Goal: Information Seeking & Learning: Learn about a topic

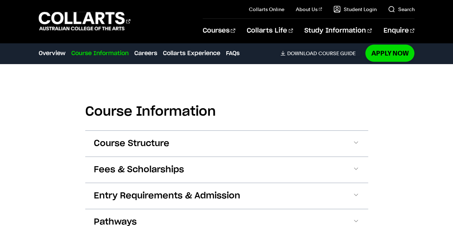
scroll to position [788, 0]
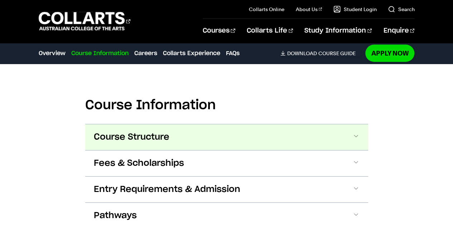
click at [96, 139] on span "Course Structure" at bounding box center [132, 136] width 76 height 11
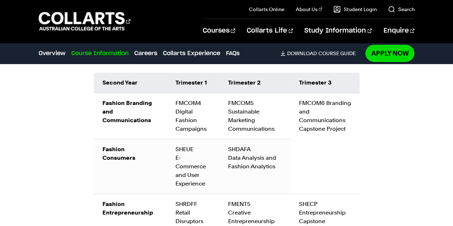
scroll to position [1170, 0]
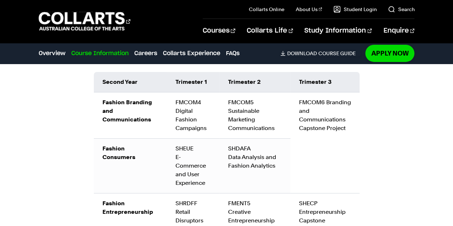
click at [205, 5] on div "Courses Collarts Online Study 100% online About Us History & Values Strategic P…" at bounding box center [226, 21] width 453 height 43
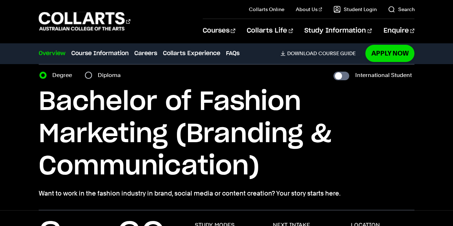
scroll to position [0, 0]
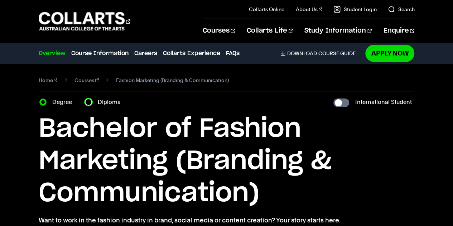
click at [90, 100] on input "Diploma" at bounding box center [88, 102] width 7 height 7
radio input "true"
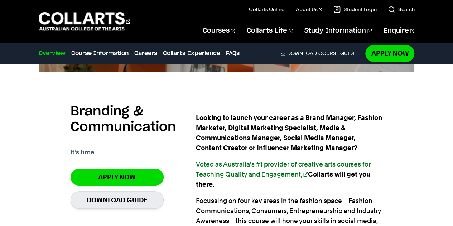
scroll to position [466, 0]
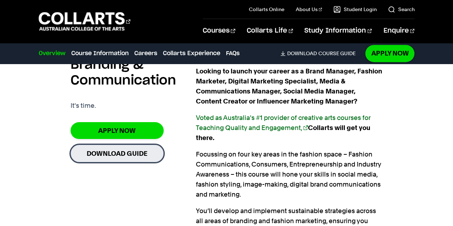
click at [123, 155] on link "Download Guide" at bounding box center [117, 154] width 93 height 18
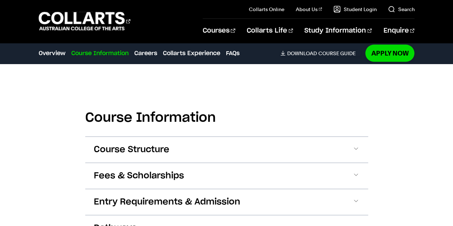
scroll to position [752, 0]
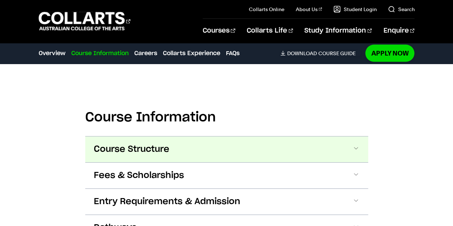
click at [223, 137] on button "Course Structure" at bounding box center [226, 150] width 283 height 26
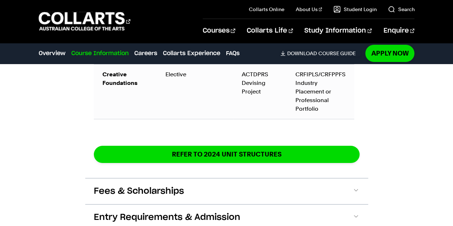
scroll to position [1311, 0]
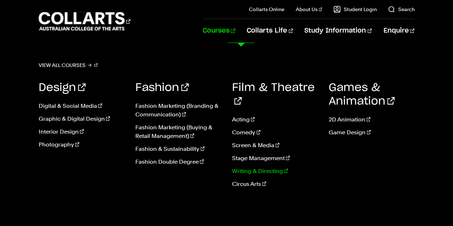
click at [246, 167] on link "Writing & Directing" at bounding box center [275, 171] width 86 height 9
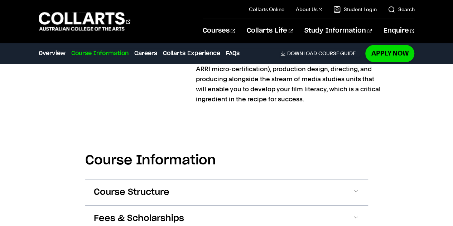
scroll to position [681, 0]
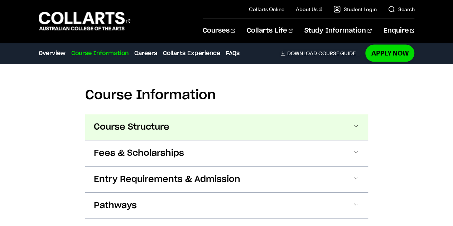
click at [197, 128] on button "Course Structure" at bounding box center [226, 127] width 283 height 26
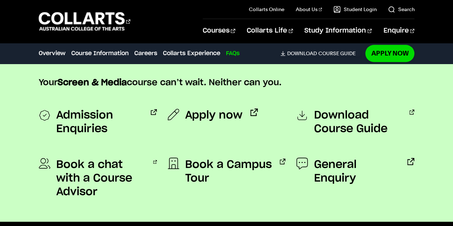
scroll to position [3046, 0]
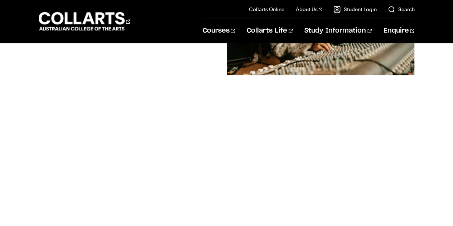
scroll to position [251, 0]
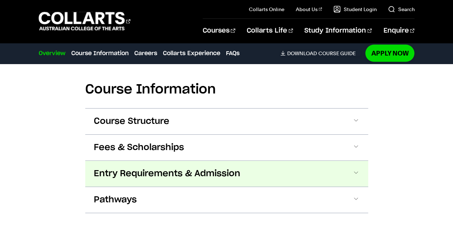
scroll to position [788, 0]
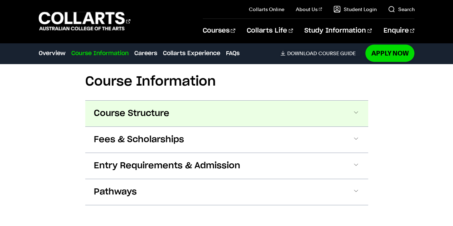
click at [157, 108] on span "Course Structure" at bounding box center [132, 113] width 76 height 11
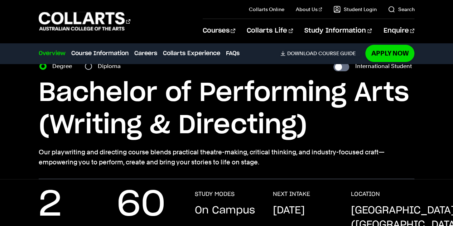
scroll to position [0, 0]
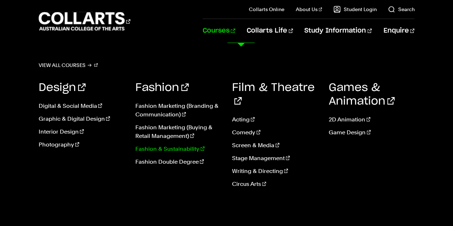
click at [161, 148] on link "Fashion & Sustainability" at bounding box center [178, 149] width 86 height 9
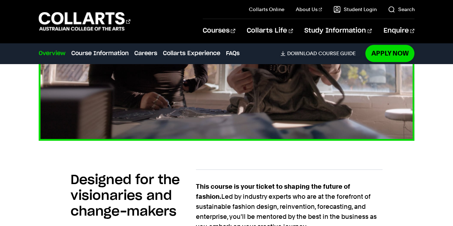
scroll to position [466, 0]
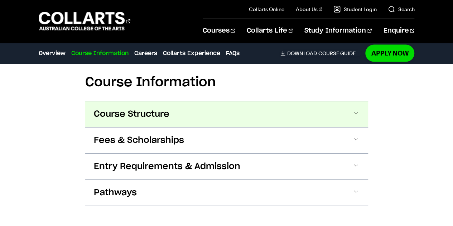
click at [169, 121] on button "Course Structure" at bounding box center [226, 114] width 283 height 26
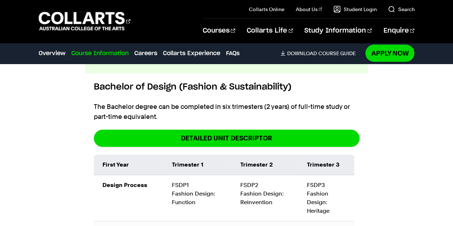
scroll to position [725, 0]
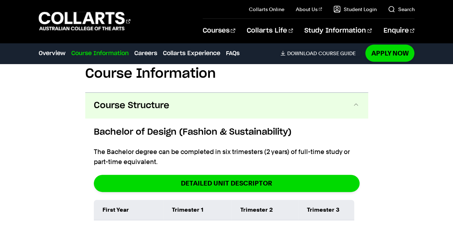
click at [359, 104] on span at bounding box center [356, 105] width 7 height 9
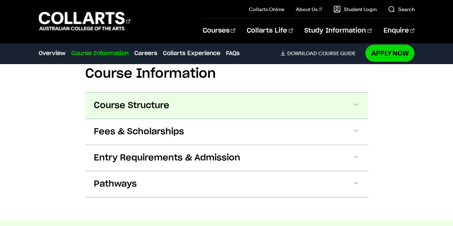
click at [359, 104] on span at bounding box center [356, 105] width 7 height 9
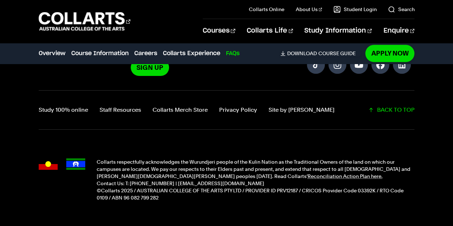
scroll to position [3043, 0]
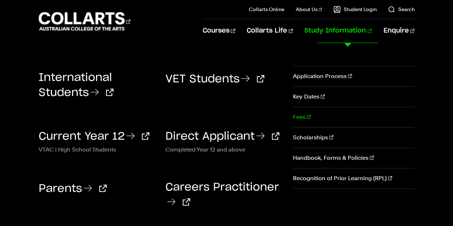
click at [302, 119] on link "Fees" at bounding box center [353, 117] width 121 height 20
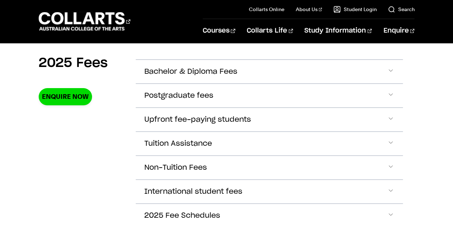
scroll to position [251, 0]
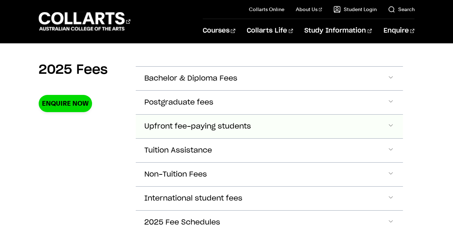
click at [391, 125] on span "Accordion Section" at bounding box center [390, 126] width 7 height 9
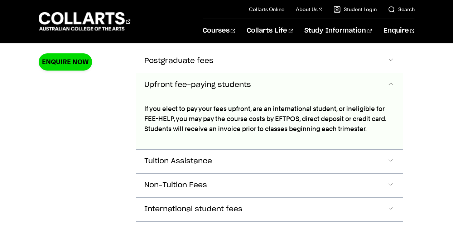
scroll to position [300, 0]
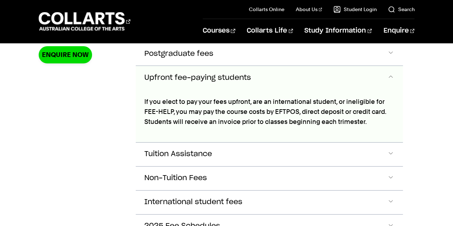
click at [390, 76] on span "Accordion Section" at bounding box center [390, 77] width 7 height 9
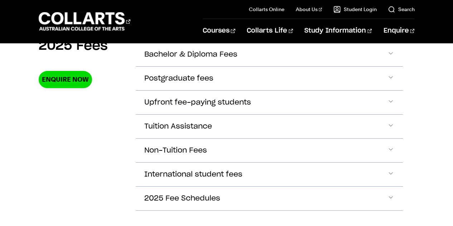
scroll to position [264, 0]
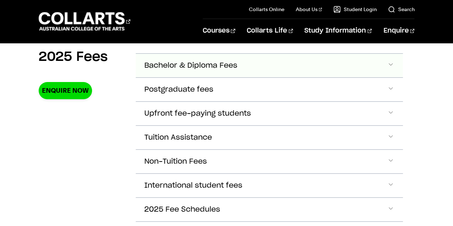
click at [388, 67] on span "Accordion Section" at bounding box center [390, 65] width 7 height 9
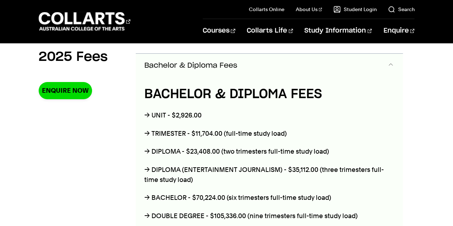
scroll to position [253, 0]
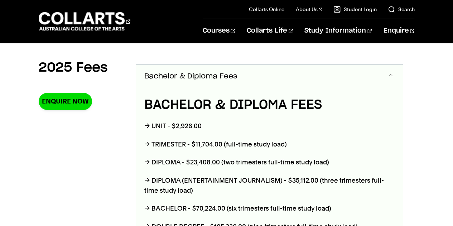
click at [388, 75] on span "Accordion Section" at bounding box center [390, 76] width 7 height 9
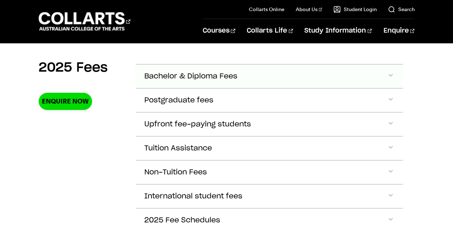
click at [388, 75] on span "Accordion Section" at bounding box center [390, 76] width 7 height 9
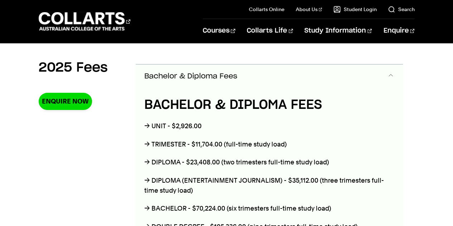
click at [390, 74] on span "Accordion Section" at bounding box center [390, 76] width 7 height 9
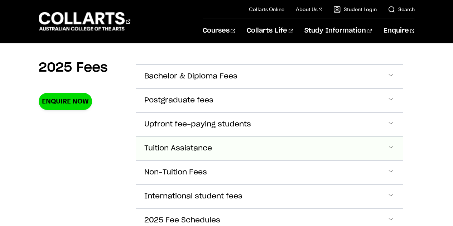
click at [393, 144] on span "Accordion Section" at bounding box center [390, 148] width 7 height 9
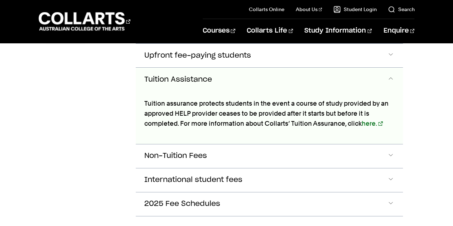
scroll to position [323, 0]
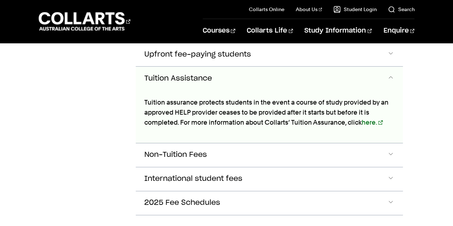
click at [390, 74] on span "Accordion Section" at bounding box center [390, 78] width 7 height 9
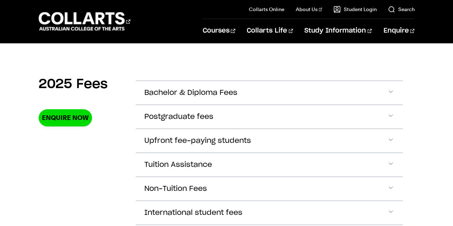
scroll to position [251, 0]
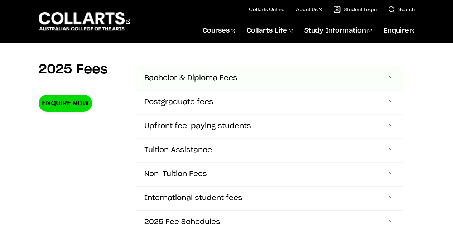
click at [390, 75] on span "Accordion Section" at bounding box center [390, 77] width 7 height 9
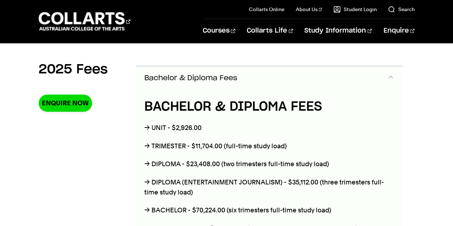
scroll to position [253, 0]
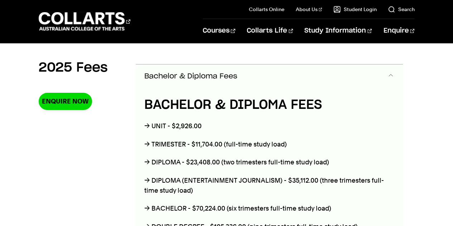
click at [390, 75] on span "Accordion Section" at bounding box center [390, 76] width 7 height 9
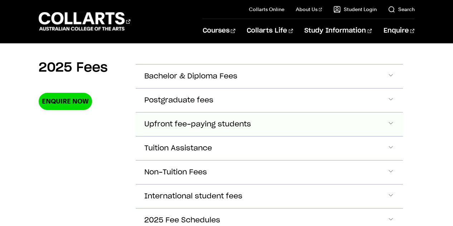
click at [388, 123] on span "Accordion Section" at bounding box center [390, 124] width 7 height 9
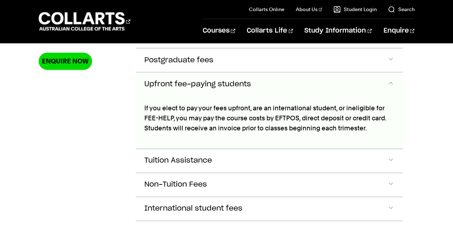
scroll to position [300, 0]
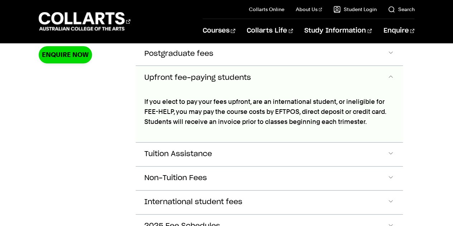
click at [388, 75] on span "Accordion Section" at bounding box center [390, 77] width 7 height 9
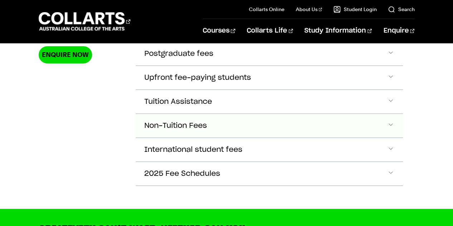
scroll to position [228, 0]
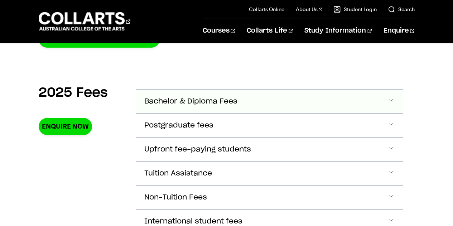
click at [388, 100] on span "Accordion Section" at bounding box center [390, 101] width 7 height 9
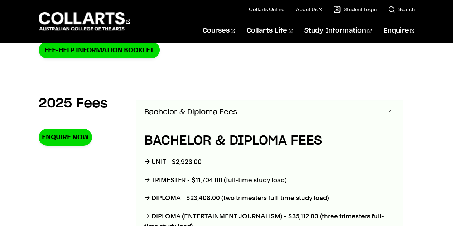
scroll to position [217, 0]
click at [391, 112] on span "Accordion Section" at bounding box center [390, 111] width 7 height 9
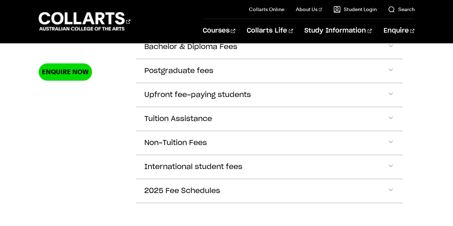
scroll to position [289, 0]
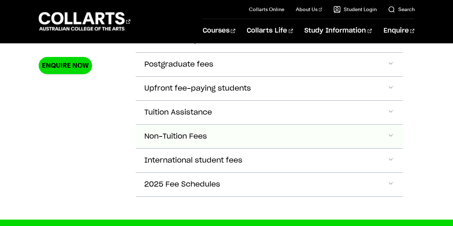
click at [390, 134] on span "Accordion Section" at bounding box center [390, 136] width 7 height 9
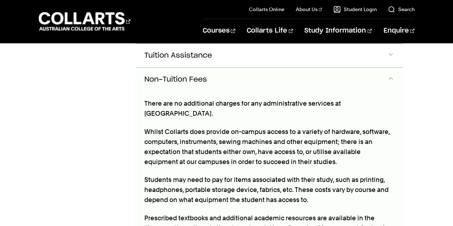
scroll to position [346, 0]
click at [391, 75] on span "Accordion Section" at bounding box center [390, 79] width 7 height 9
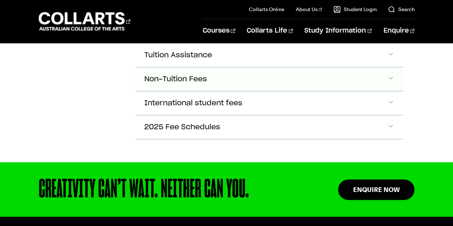
click at [391, 75] on span "Accordion Section" at bounding box center [390, 79] width 7 height 9
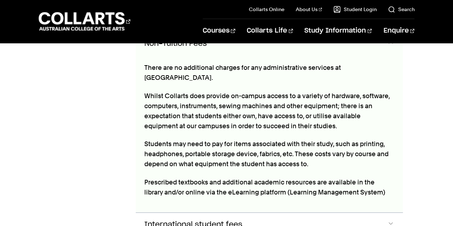
scroll to position [418, 0]
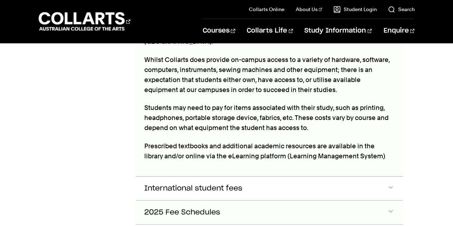
click at [393, 208] on span "Accordion Section" at bounding box center [390, 212] width 7 height 9
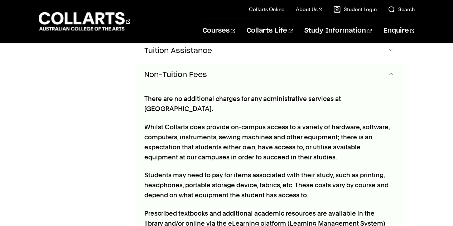
scroll to position [325, 0]
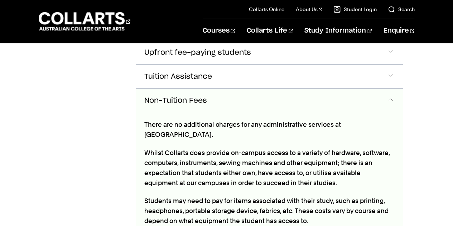
click at [391, 96] on span "Accordion Section" at bounding box center [390, 100] width 7 height 9
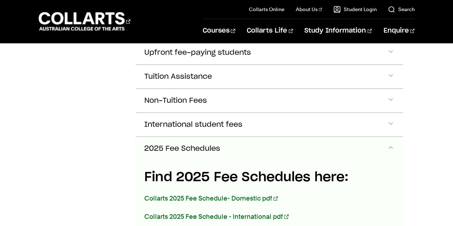
click at [391, 144] on span "Accordion Section" at bounding box center [390, 148] width 7 height 9
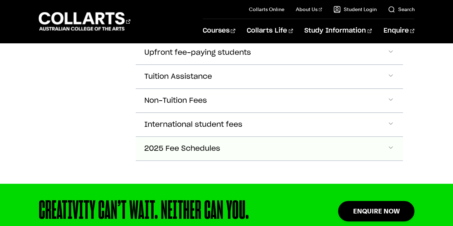
scroll to position [253, 0]
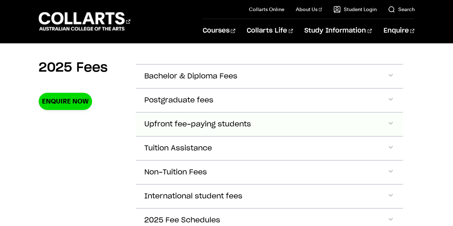
click at [388, 121] on span "Accordion Section" at bounding box center [390, 124] width 7 height 9
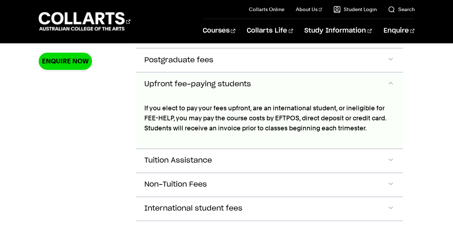
scroll to position [300, 0]
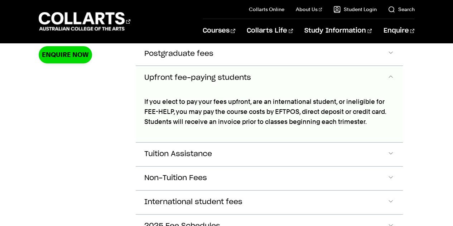
click at [386, 70] on button "Upfront fee-paying students" at bounding box center [270, 78] width 268 height 24
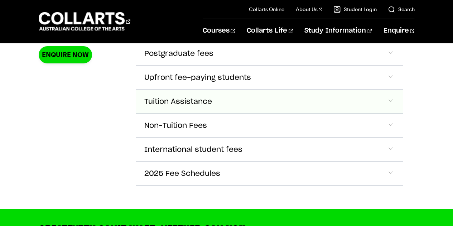
click at [391, 98] on span "Accordion Section" at bounding box center [390, 101] width 7 height 9
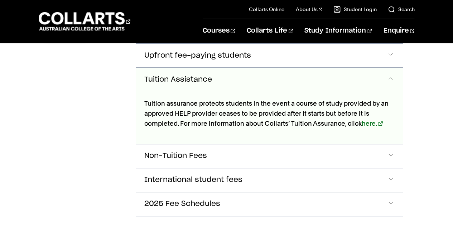
scroll to position [323, 0]
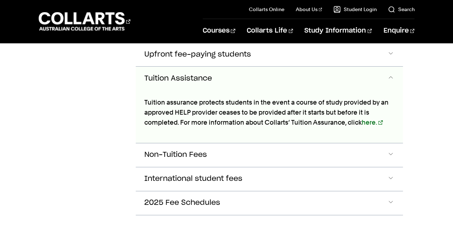
click at [391, 74] on span "Accordion Section" at bounding box center [390, 78] width 7 height 9
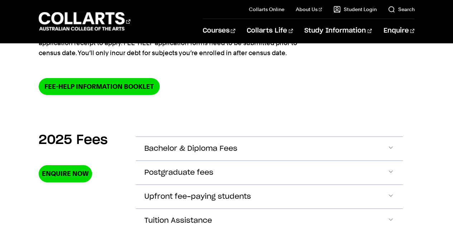
scroll to position [180, 0]
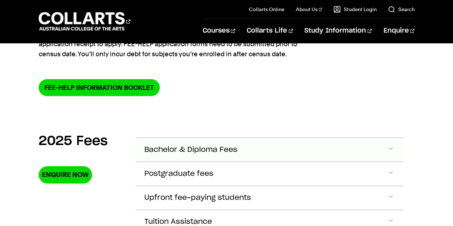
click at [392, 145] on span "Accordion Section" at bounding box center [390, 149] width 7 height 9
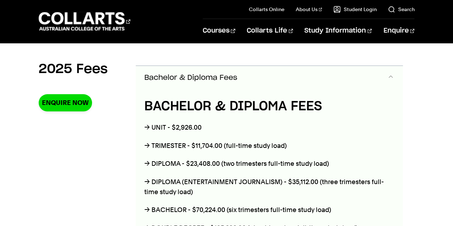
scroll to position [253, 0]
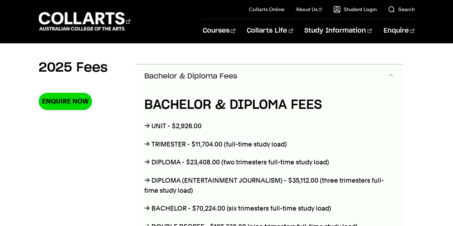
click at [389, 73] on span "Accordion Section" at bounding box center [390, 76] width 7 height 9
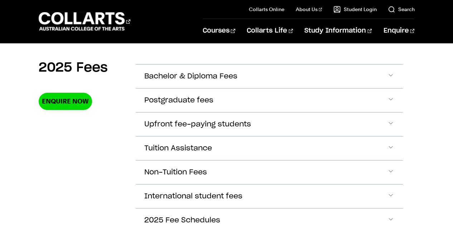
click at [420, 139] on div "2025 Fees Enquire Now Bachelor & Diploma Fees BACHELOR & DIPLOMA FEES → UNIT - …" at bounding box center [226, 151] width 453 height 210
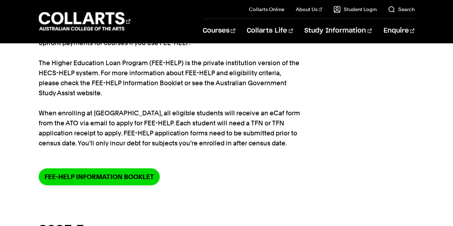
scroll to position [0, 0]
